Goal: Information Seeking & Learning: Check status

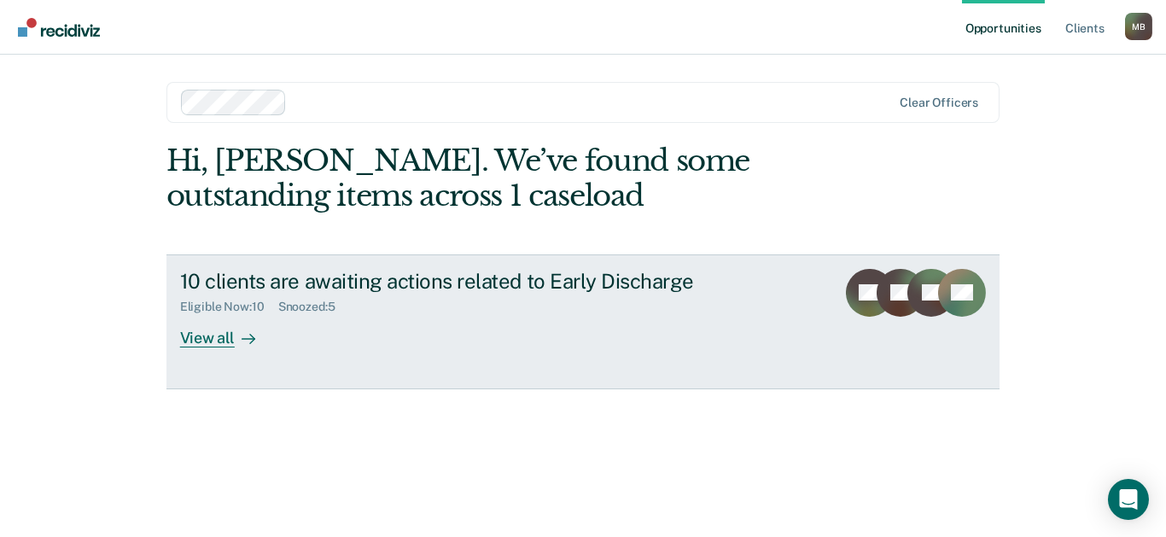
click at [213, 341] on div "View all" at bounding box center [228, 330] width 96 height 33
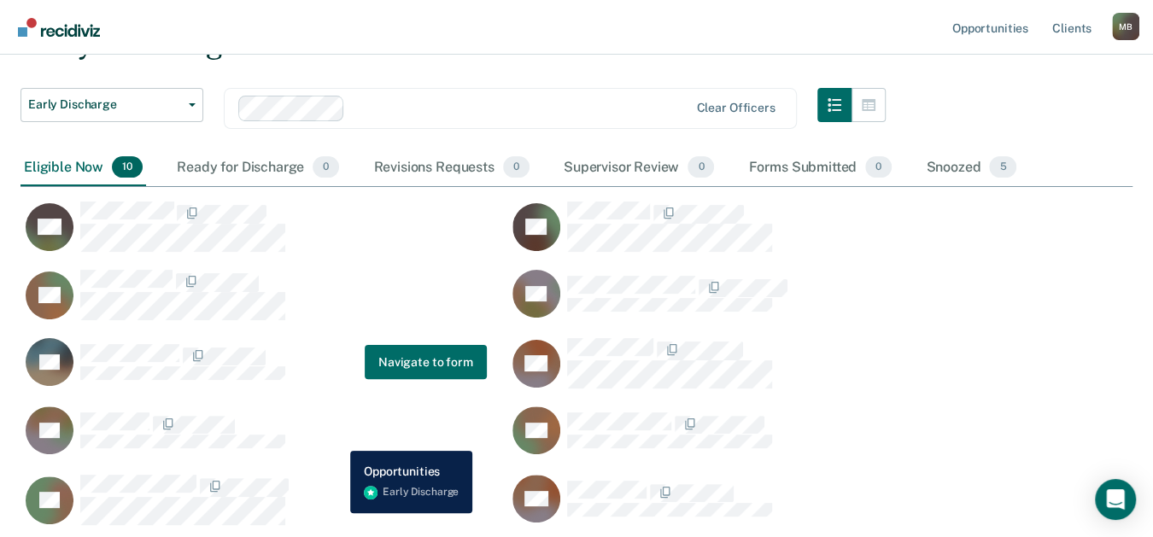
scroll to position [219, 0]
